Goal: Task Accomplishment & Management: Manage account settings

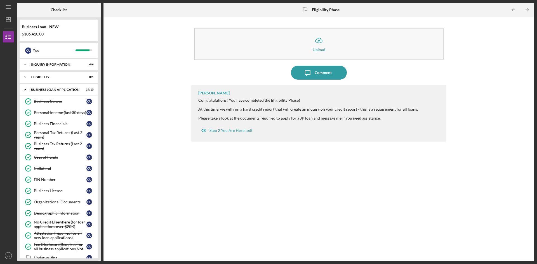
drag, startPoint x: 454, startPoint y: 177, endPoint x: 311, endPoint y: 147, distance: 146.2
click at [451, 178] on div "Icon/Upload Upload Icon/Message Comment [PERSON_NAME] Congratulations! You have…" at bounding box center [318, 139] width 425 height 239
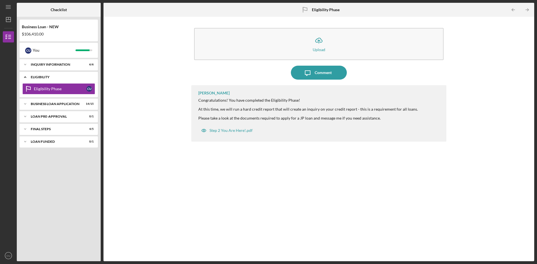
click at [70, 77] on div "ELIGIBILITY" at bounding box center [61, 76] width 60 height 3
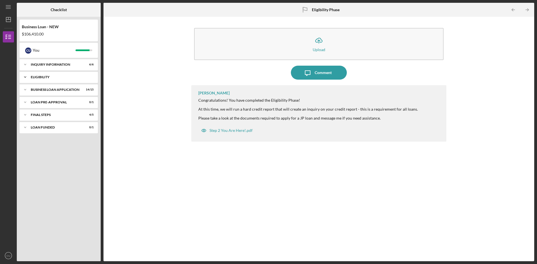
click at [44, 79] on div "Icon/Expander ELIGIBILITY 0 / 1" at bounding box center [59, 77] width 78 height 11
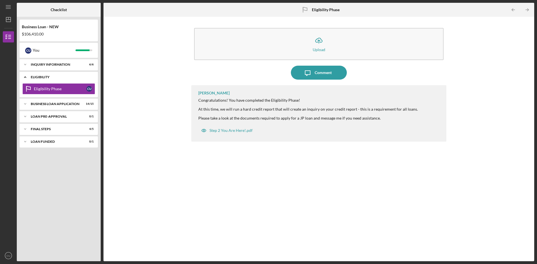
click at [46, 77] on div "ELIGIBILITY" at bounding box center [61, 76] width 60 height 3
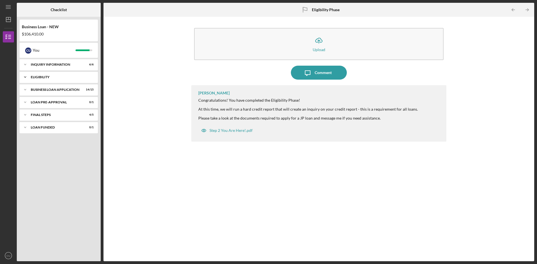
click at [46, 77] on div "ELIGIBILITY" at bounding box center [61, 76] width 60 height 3
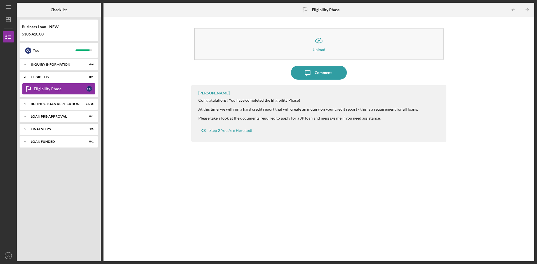
click at [46, 86] on link "Eligibility Phase Eligibility Phase C U" at bounding box center [58, 88] width 73 height 11
click at [59, 90] on div "Eligibility Phase" at bounding box center [60, 89] width 53 height 4
click at [88, 91] on div "C U" at bounding box center [89, 89] width 6 height 6
